Goal: Task Accomplishment & Management: Use online tool/utility

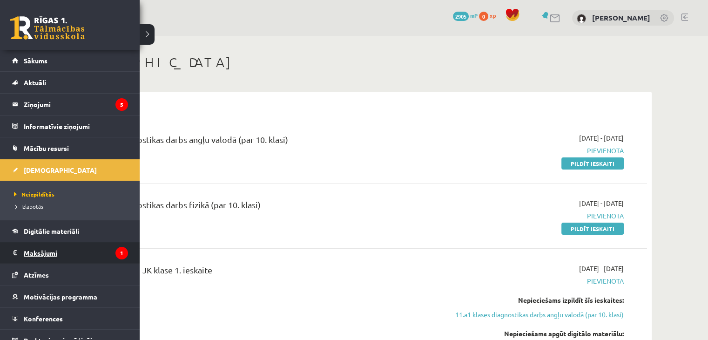
click at [27, 253] on legend "Maksājumi 1" at bounding box center [76, 252] width 104 height 21
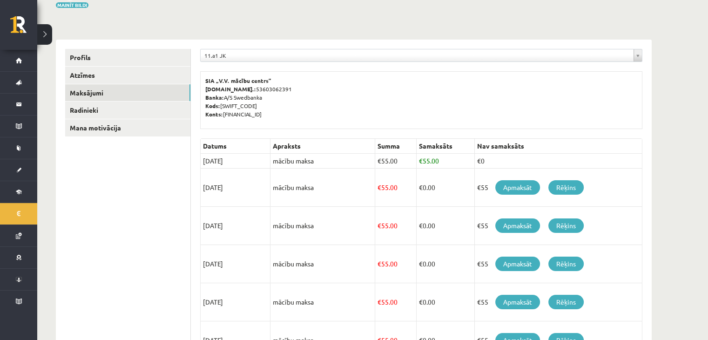
scroll to position [86, 0]
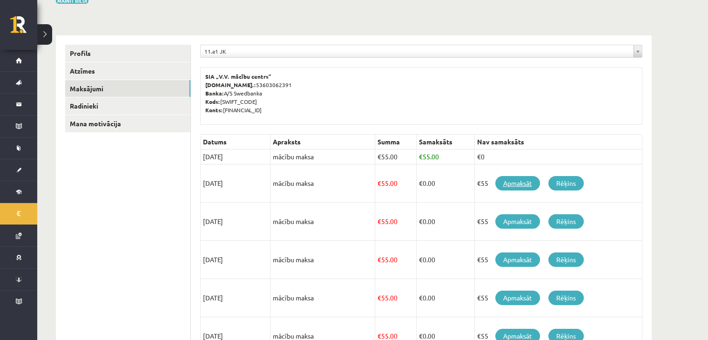
click at [510, 182] on link "Apmaksāt" at bounding box center [517, 183] width 45 height 14
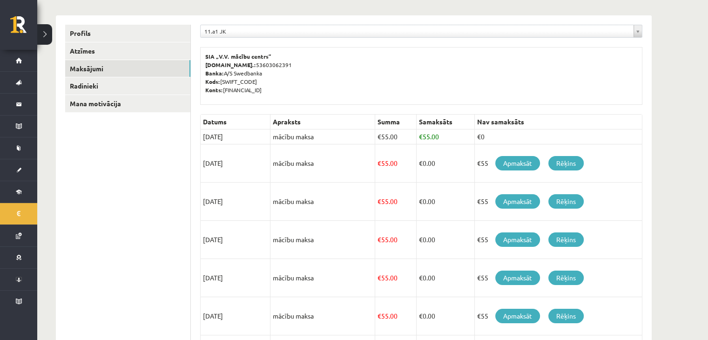
scroll to position [120, 0]
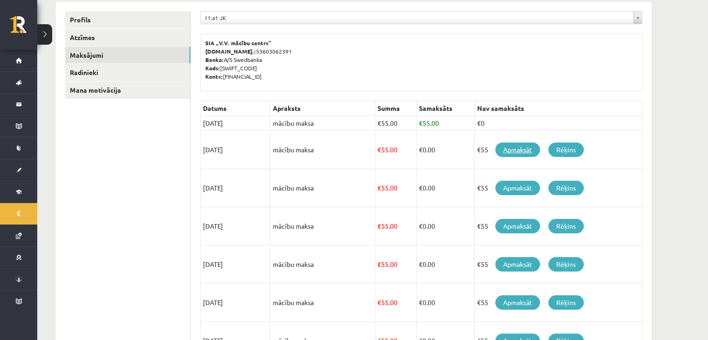
click at [511, 150] on link "Apmaksāt" at bounding box center [517, 149] width 45 height 14
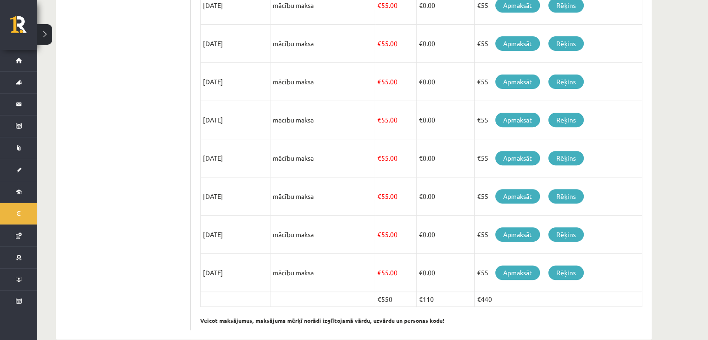
scroll to position [342, 0]
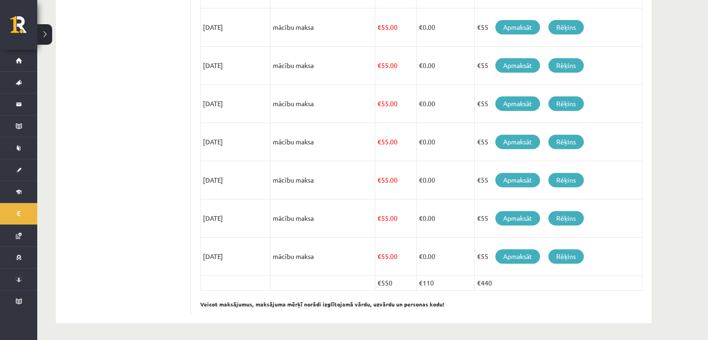
click at [535, 293] on p "Veicot maksājumus, maksājuma mērķī norādi izglītojamā vārdu, uzvārdu un persona…" at bounding box center [421, 299] width 442 height 18
